Goal: Navigation & Orientation: Find specific page/section

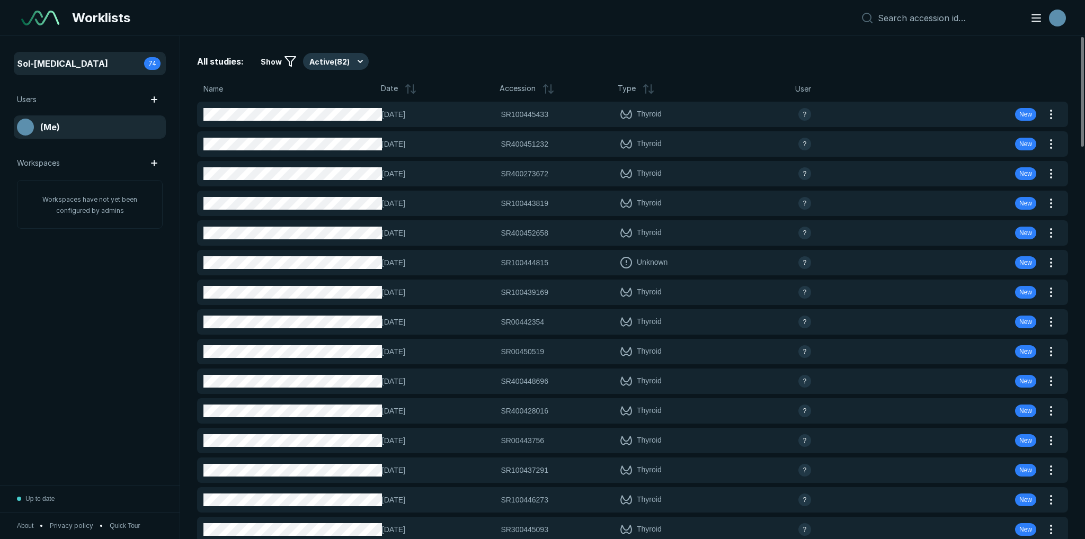
click at [70, 126] on div "(Me)" at bounding box center [90, 127] width 146 height 17
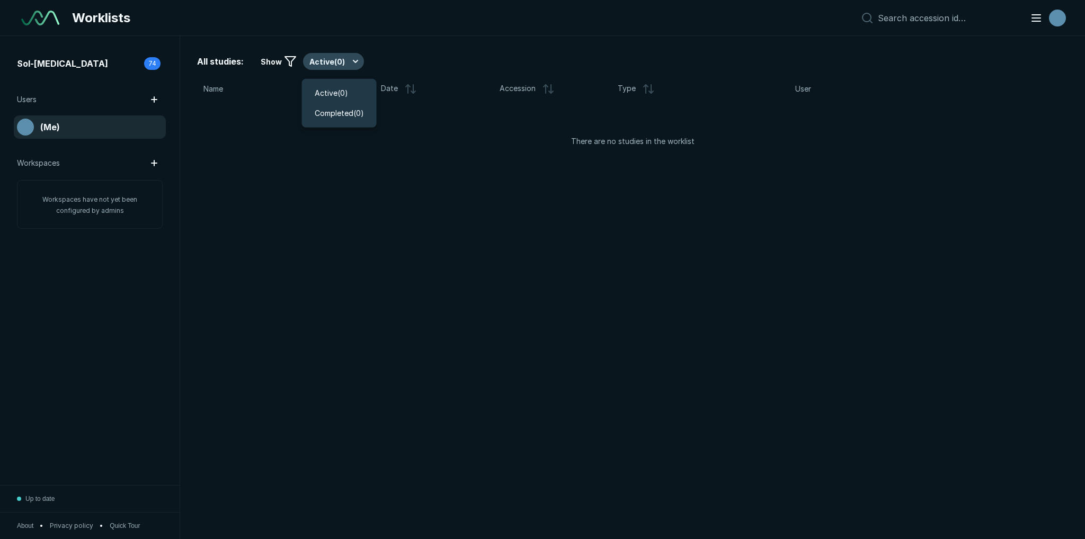
click at [327, 66] on button "Active ( 0 )" at bounding box center [333, 61] width 61 height 17
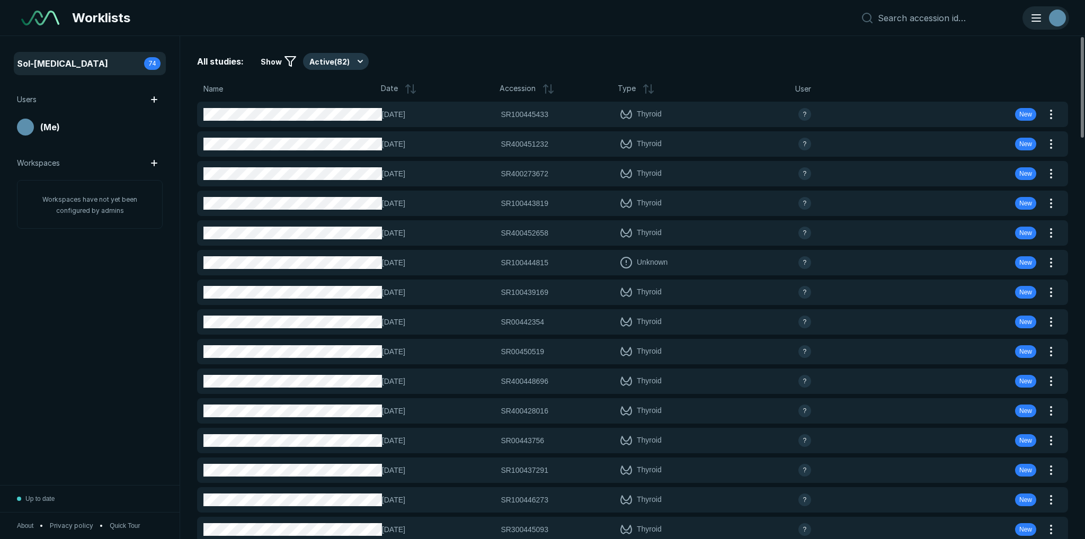
click at [1057, 18] on div "avatar-name" at bounding box center [1057, 18] width 17 height 17
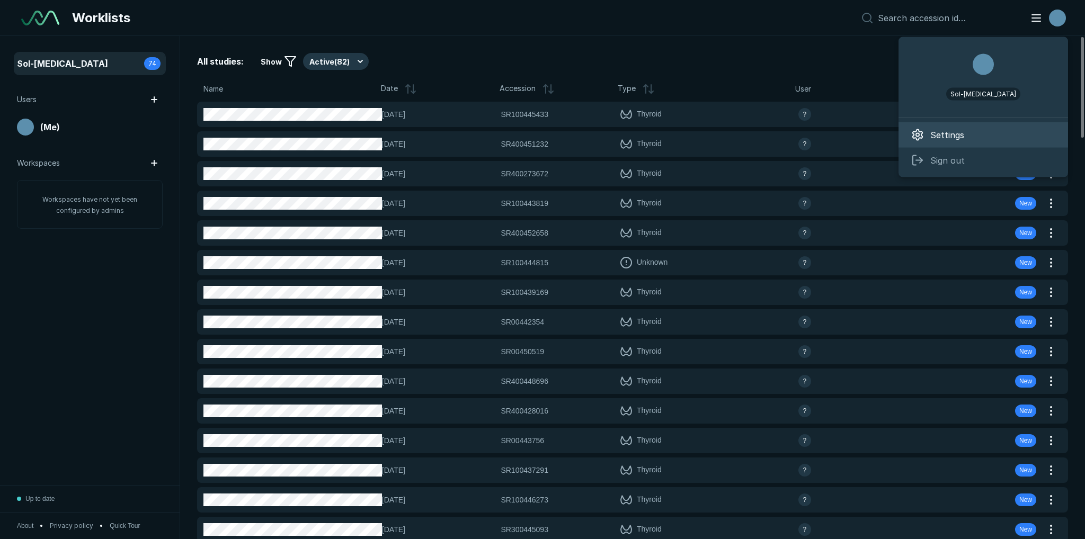
click at [948, 130] on span "Settings" at bounding box center [948, 135] width 34 height 13
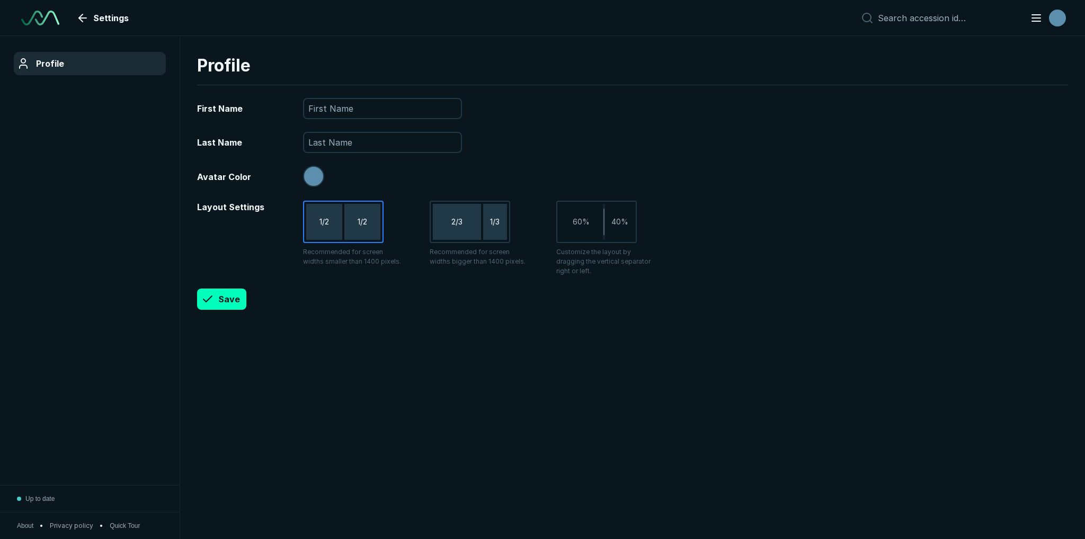
scroll to position [3434, 5265]
click at [461, 109] on div at bounding box center [461, 109] width 0 height 0
click at [86, 17] on link "Settings" at bounding box center [103, 17] width 63 height 21
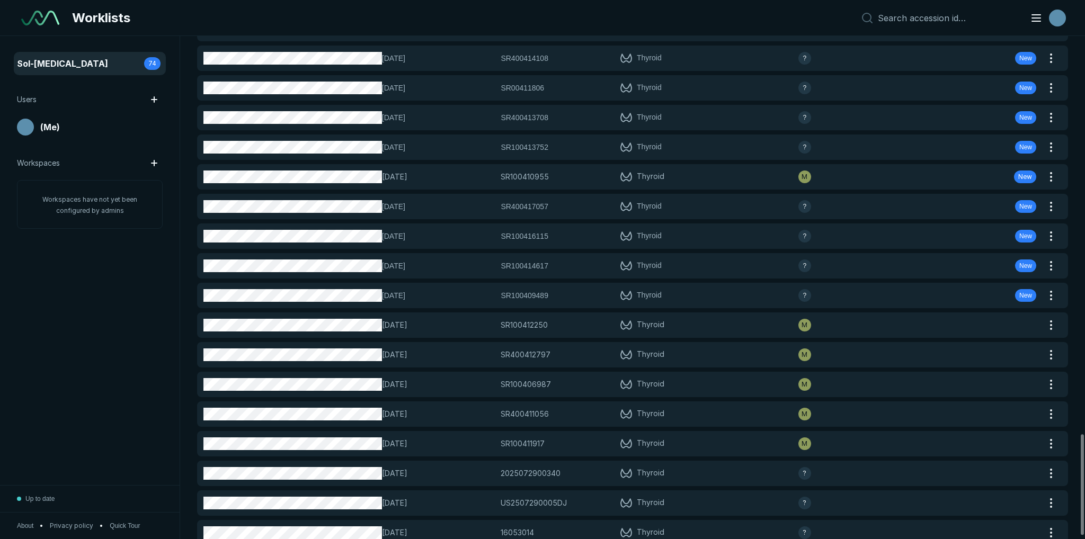
scroll to position [2008, 0]
